Goal: Check status: Check status

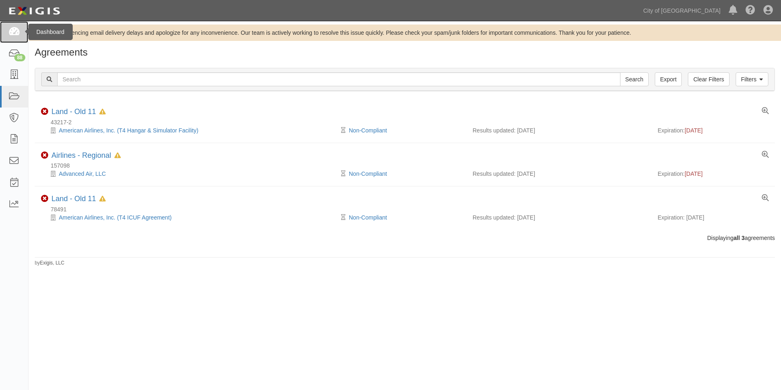
click at [18, 32] on icon at bounding box center [13, 31] width 11 height 9
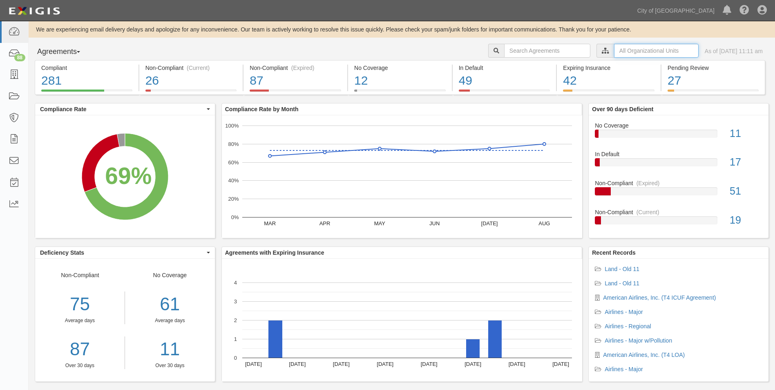
click at [619, 52] on input "text" at bounding box center [656, 51] width 85 height 14
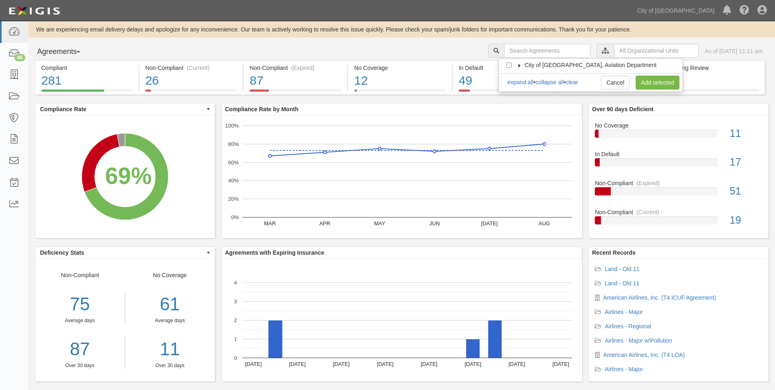
click at [541, 67] on span "City of [GEOGRAPHIC_DATA], Aviation Department" at bounding box center [591, 65] width 132 height 7
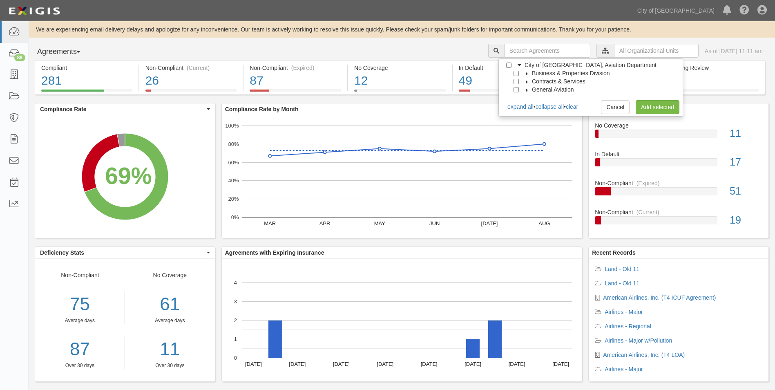
click at [530, 76] on label "Business & Properties Division" at bounding box center [566, 73] width 88 height 8
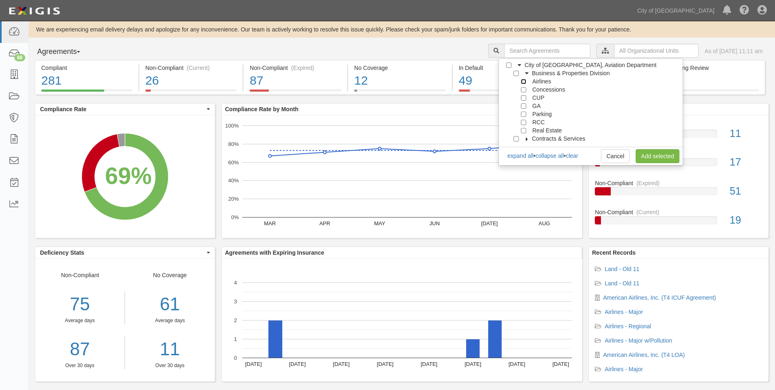
click at [524, 82] on input "Airlines" at bounding box center [523, 81] width 5 height 5
checkbox input "true"
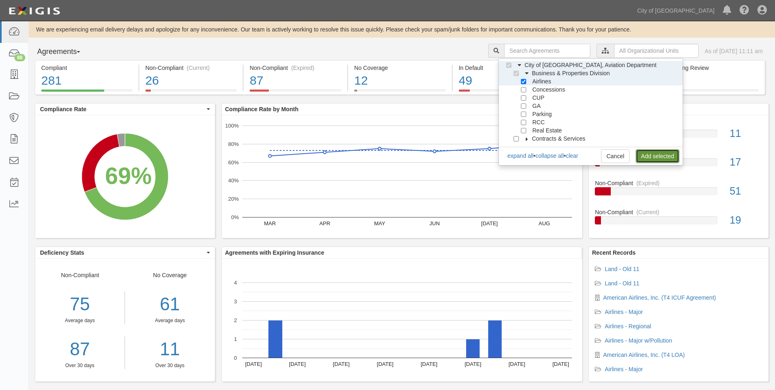
click at [646, 153] on link "Add selected" at bounding box center [658, 156] width 44 height 14
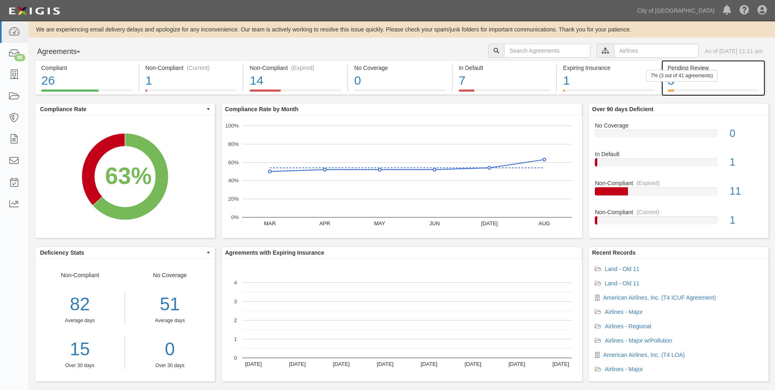
click at [684, 67] on div "Pending Review" at bounding box center [713, 68] width 91 height 8
